Goal: Information Seeking & Learning: Check status

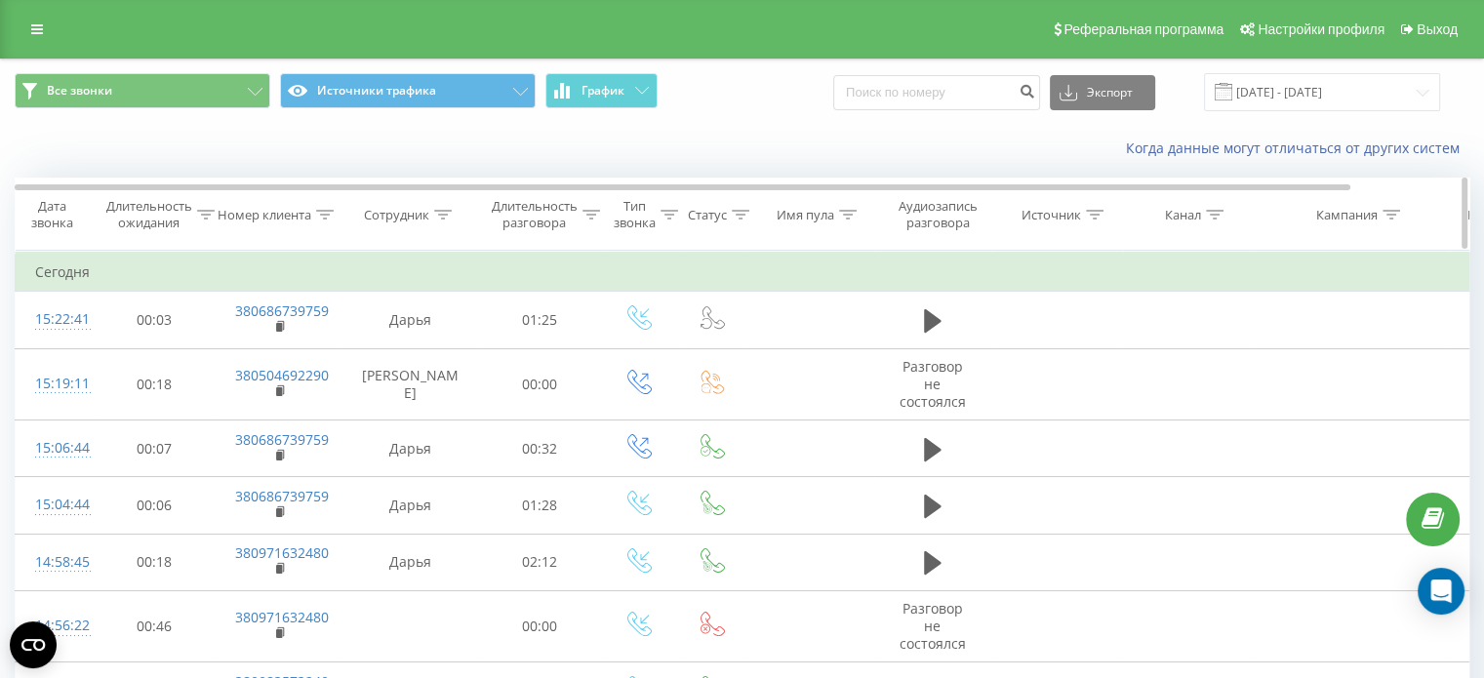
click at [318, 215] on icon at bounding box center [325, 215] width 18 height 10
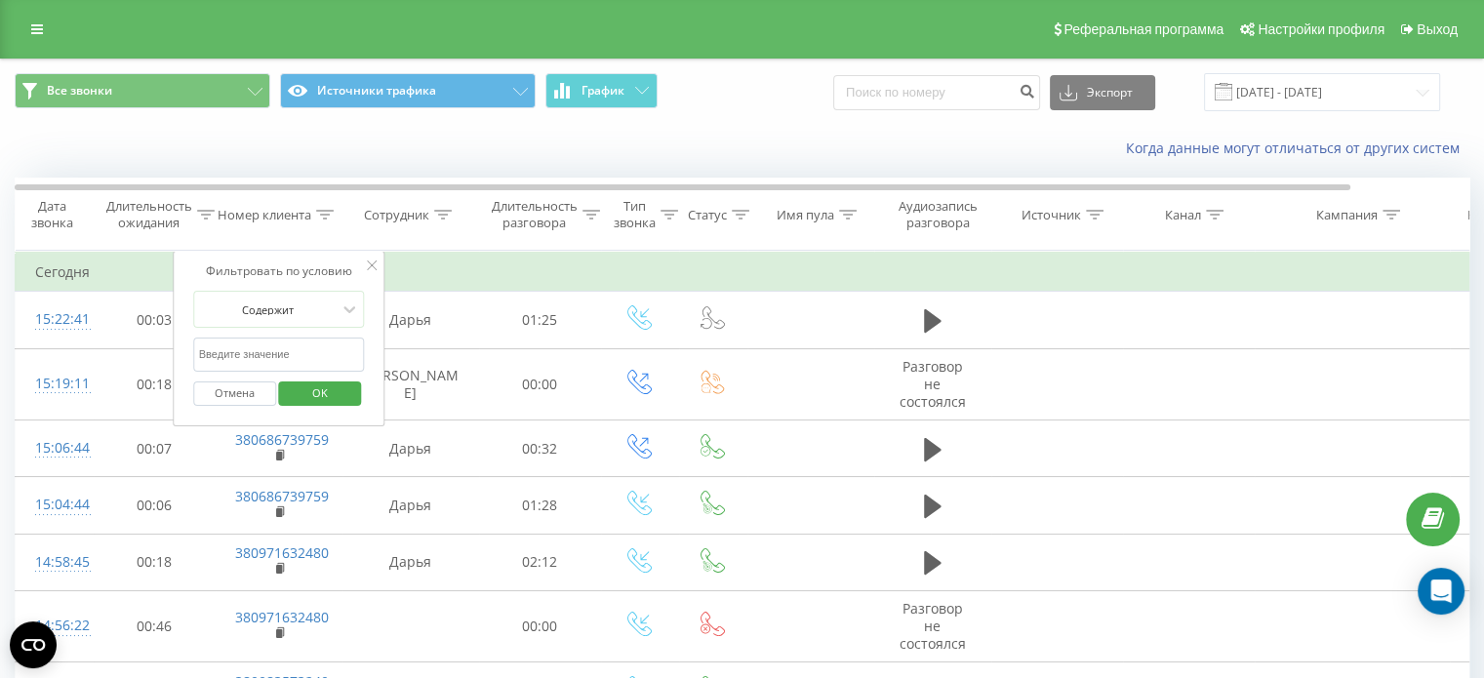
click at [308, 350] on input "text" at bounding box center [279, 355] width 172 height 34
paste input "380970627663"
type input "380970627663"
click at [339, 389] on span "OK" at bounding box center [320, 393] width 55 height 30
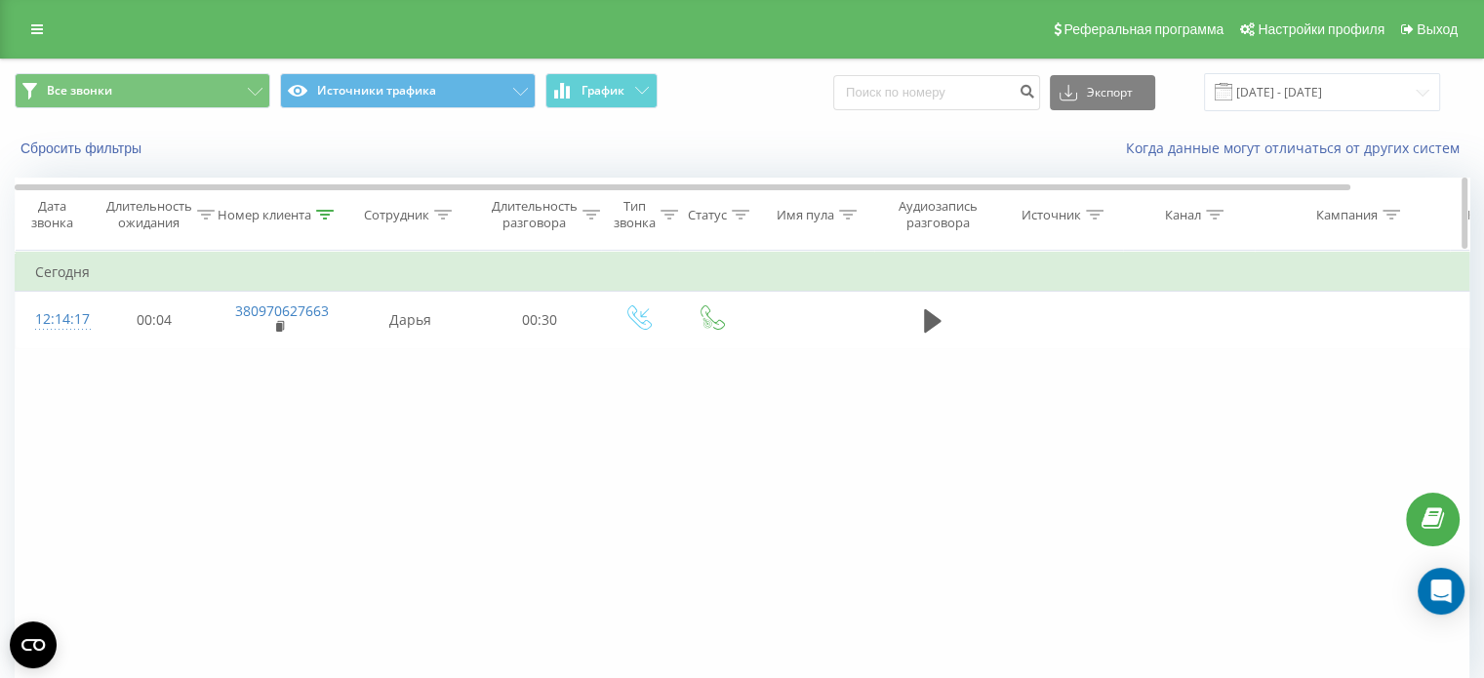
click at [331, 213] on icon at bounding box center [325, 215] width 18 height 10
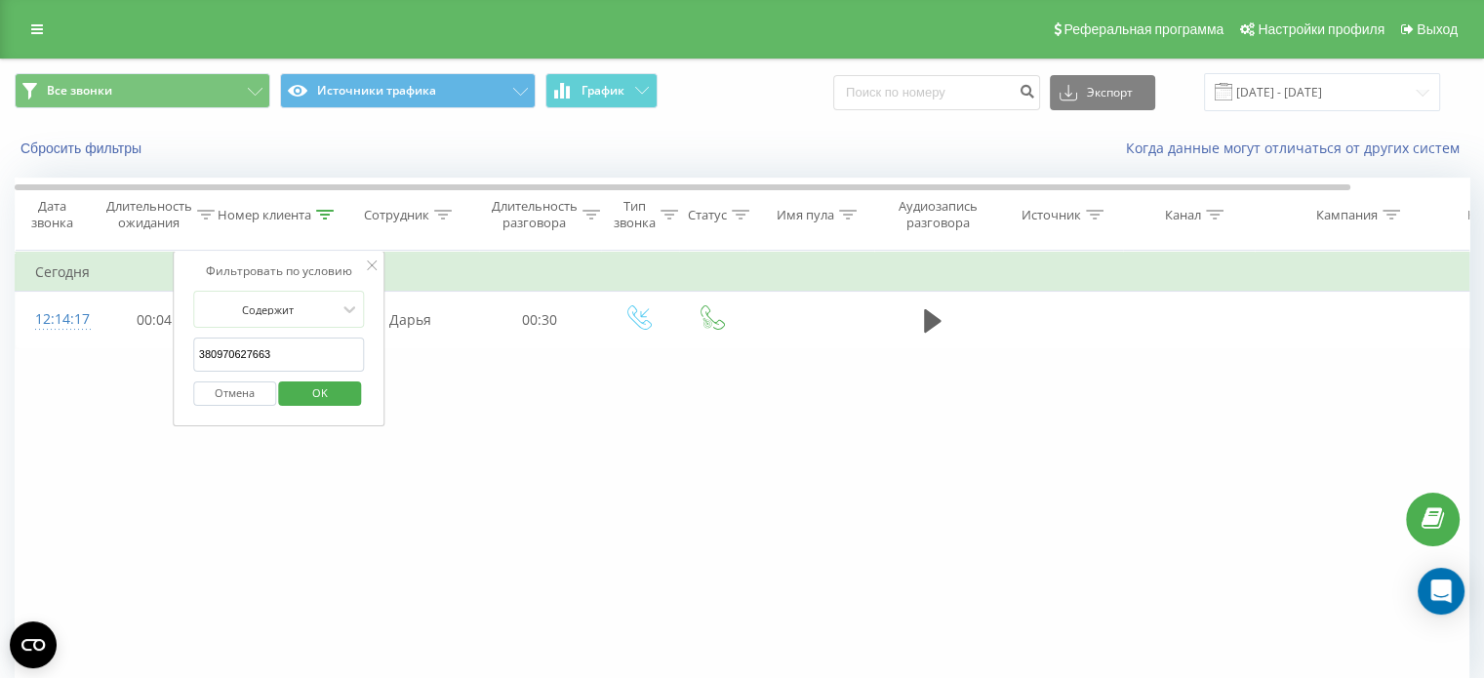
drag, startPoint x: 350, startPoint y: 360, endPoint x: 160, endPoint y: 355, distance: 190.3
click at [160, 357] on div "Фильтровать по условию Равно Отмена OK Фильтровать по условию Содержит 38097062…" at bounding box center [742, 470] width 1455 height 439
paste input "380980035511"
type input "380980035511"
click at [341, 396] on span "OK" at bounding box center [320, 393] width 55 height 30
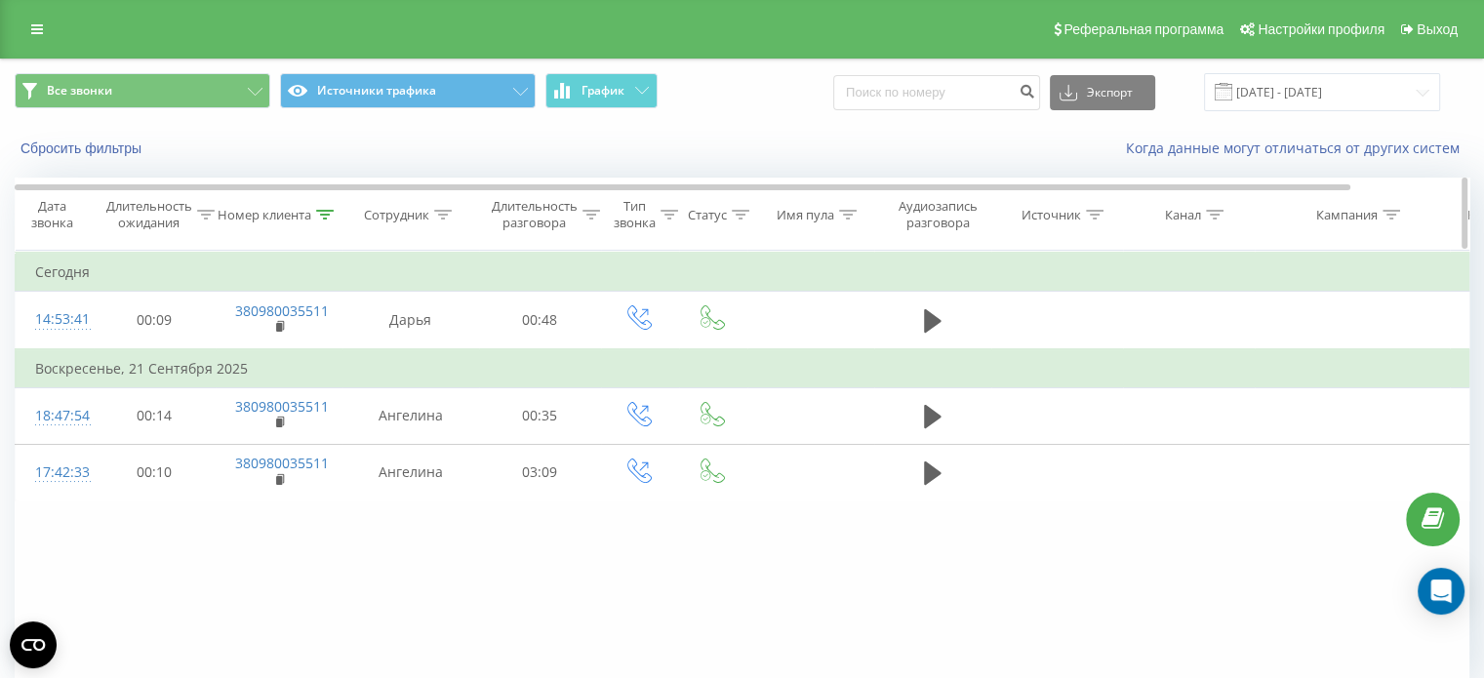
click at [321, 214] on icon at bounding box center [326, 215] width 18 height 10
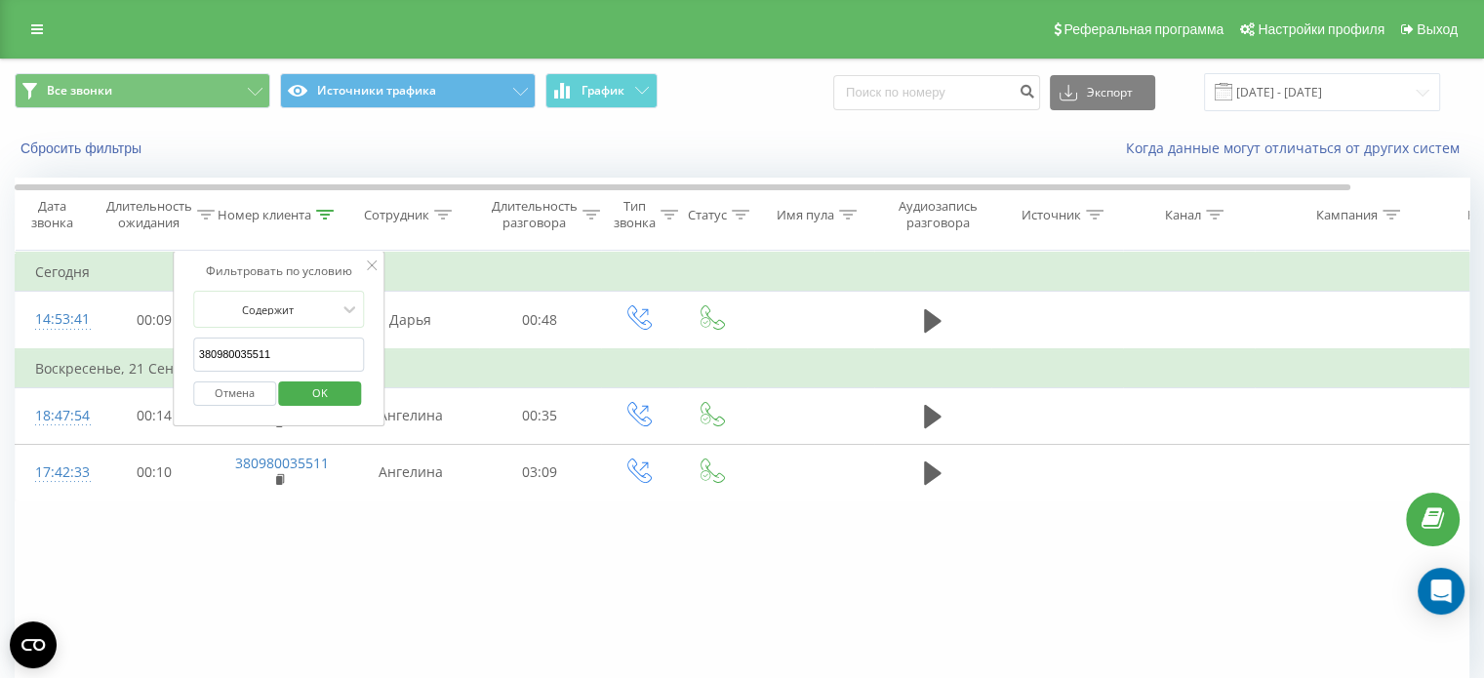
drag, startPoint x: 313, startPoint y: 351, endPoint x: 180, endPoint y: 350, distance: 133.7
click at [167, 350] on table "Фильтровать по условию Равно Отмена OK Фильтровать по условию Содержит 38098003…" at bounding box center [806, 376] width 1582 height 251
paste input "380508163206"
type input "380508163206"
click button "OK" at bounding box center [320, 393] width 83 height 24
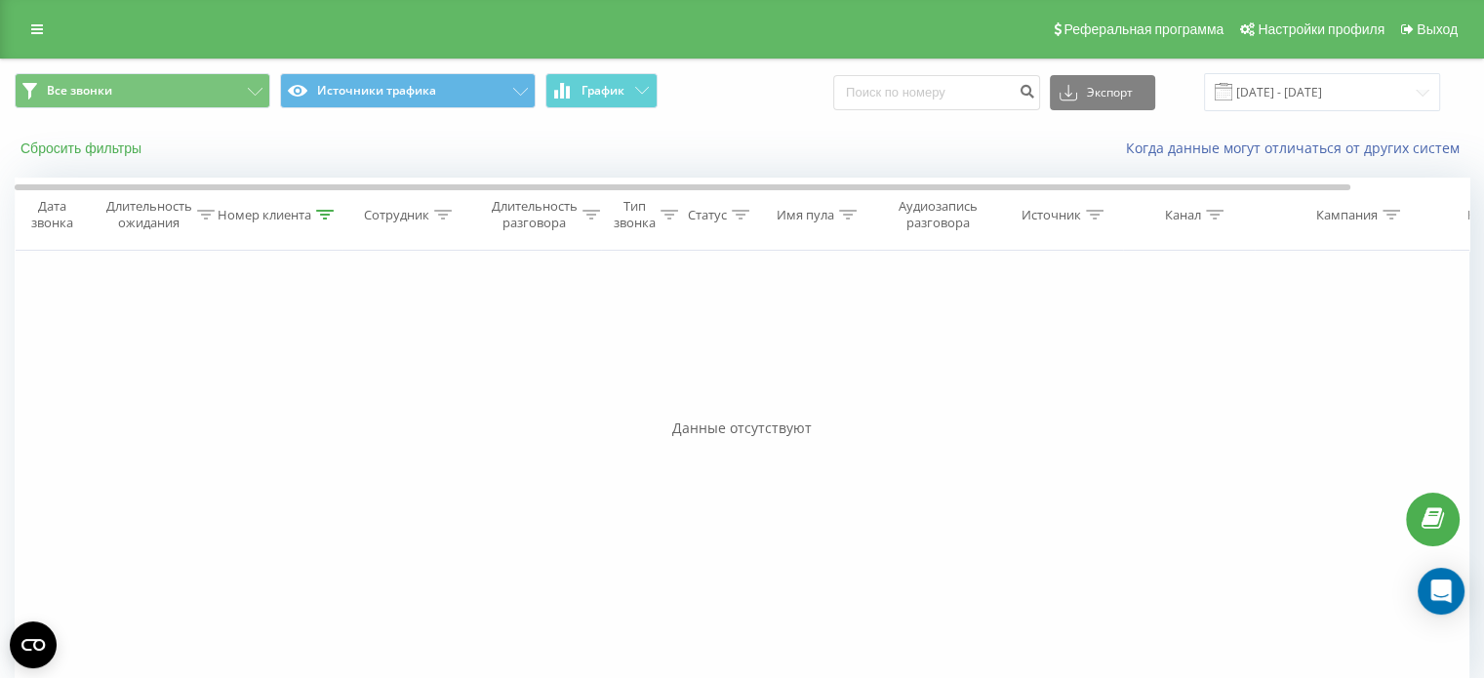
click at [82, 150] on button "Сбросить фильтры" at bounding box center [83, 149] width 137 height 18
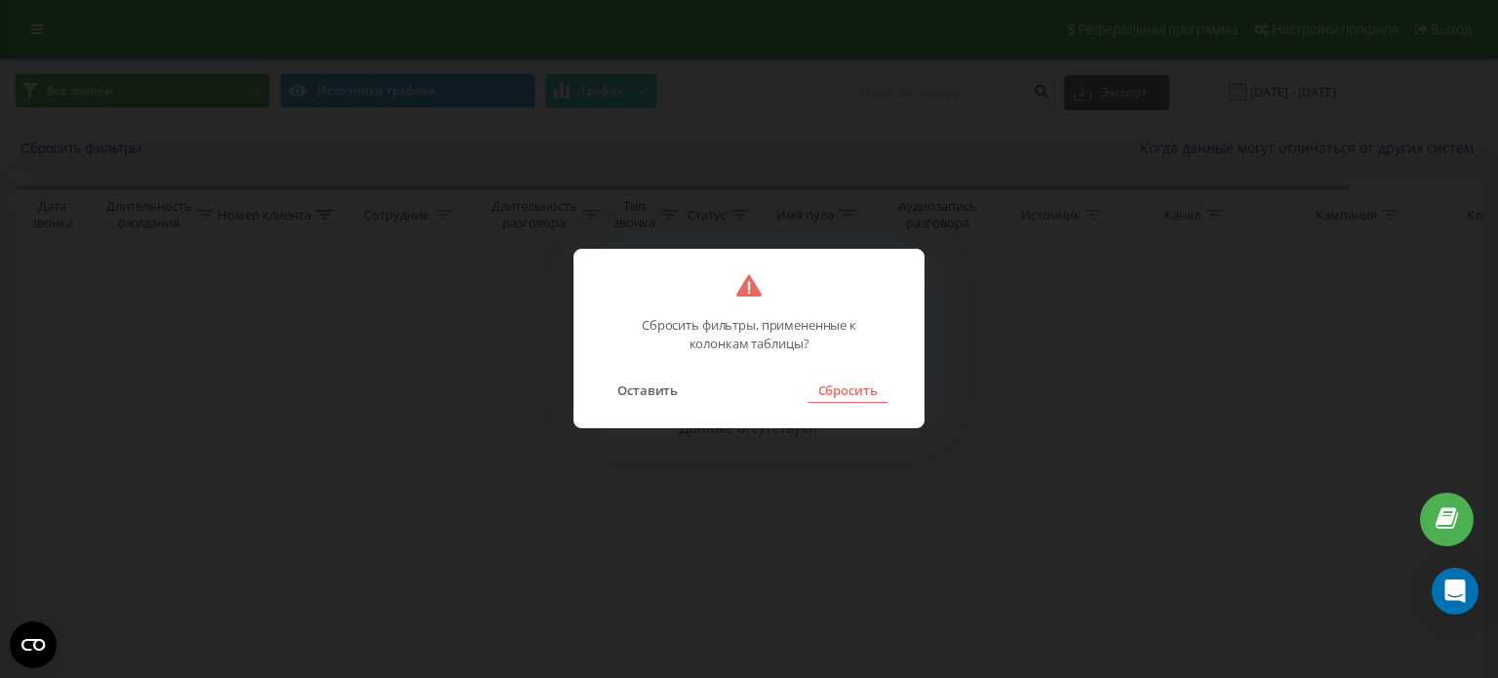
click at [859, 393] on button "Сбросить" at bounding box center [847, 390] width 79 height 25
